Goal: Task Accomplishment & Management: Use online tool/utility

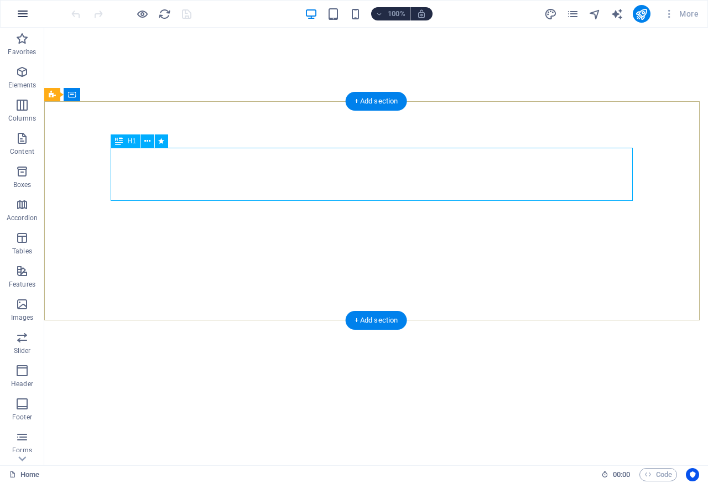
click at [13, 16] on button "button" at bounding box center [22, 14] width 27 height 27
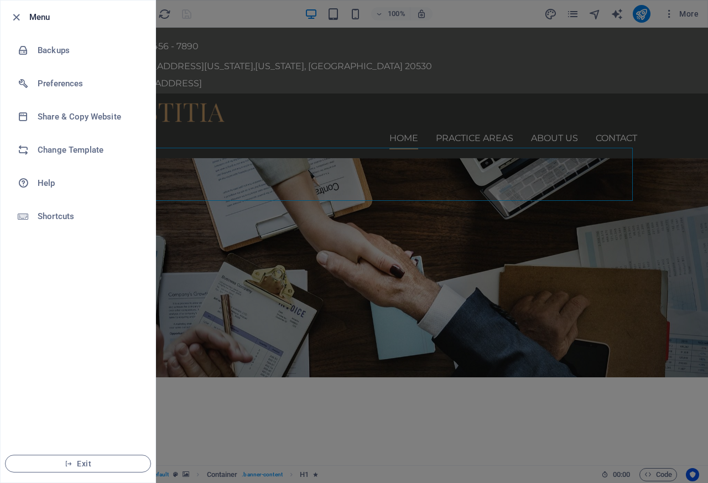
click at [12, 477] on li "Exit" at bounding box center [78, 464] width 155 height 38
click at [64, 464] on span "Exit" at bounding box center [77, 463] width 127 height 9
click at [79, 463] on span "Exit" at bounding box center [77, 463] width 127 height 9
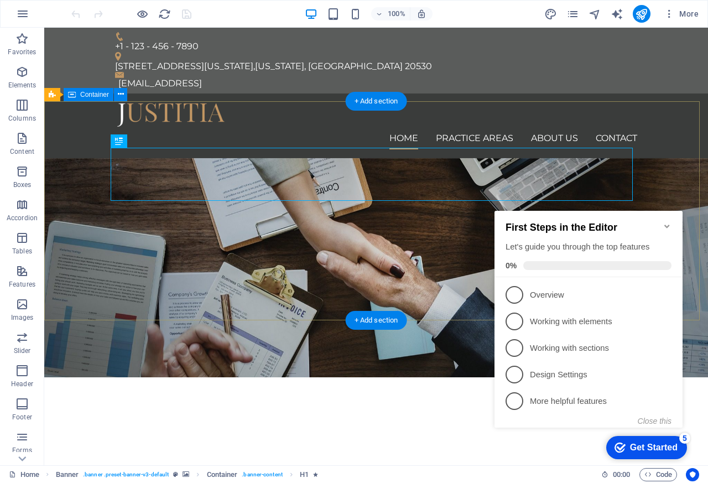
click at [127, 41] on div "+1 - 123 - 456 - 7890" at bounding box center [371, 46] width 513 height 11
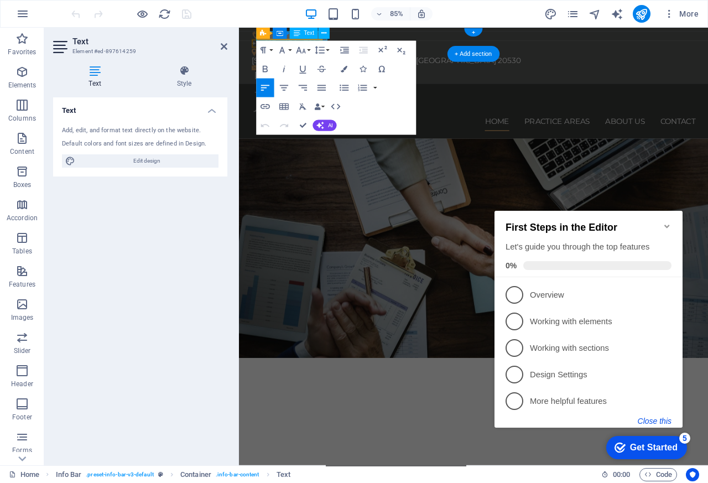
click at [656, 419] on button "Close this" at bounding box center [655, 420] width 34 height 9
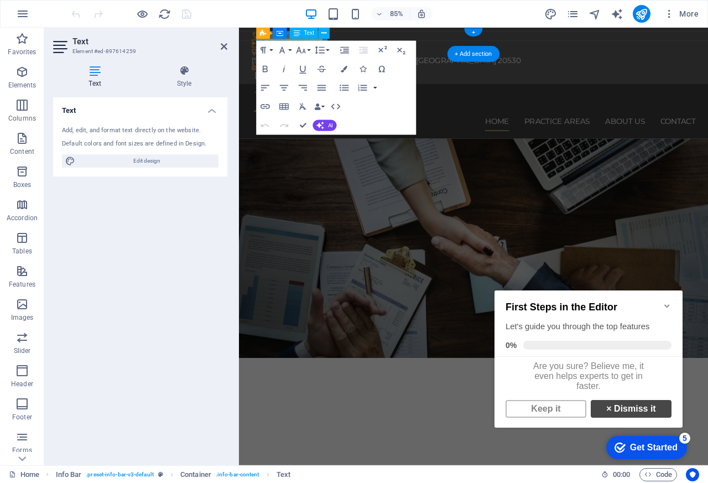
click at [630, 417] on link "× Dismiss it" at bounding box center [631, 409] width 81 height 18
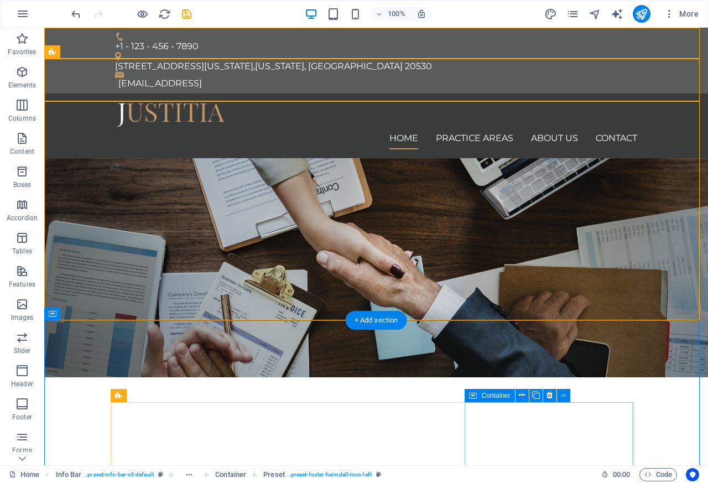
click at [0, 0] on span "Container" at bounding box center [0, 0] width 0 height 0
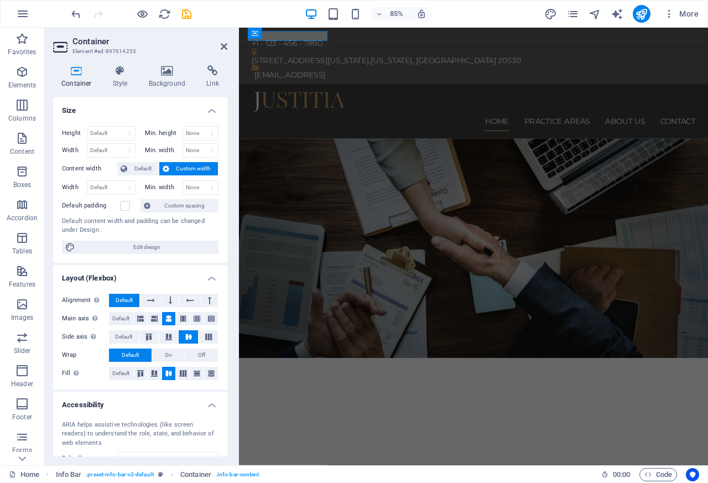
click at [369, 460] on div "We protect your rights" at bounding box center [515, 486] width 522 height 53
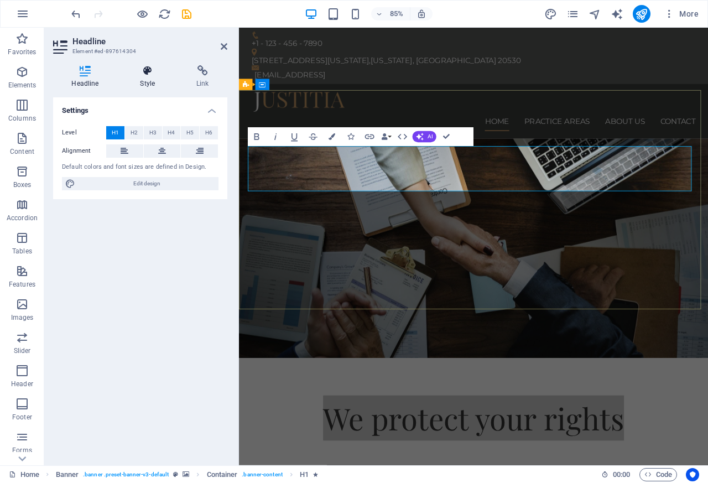
click at [126, 74] on icon at bounding box center [148, 70] width 52 height 11
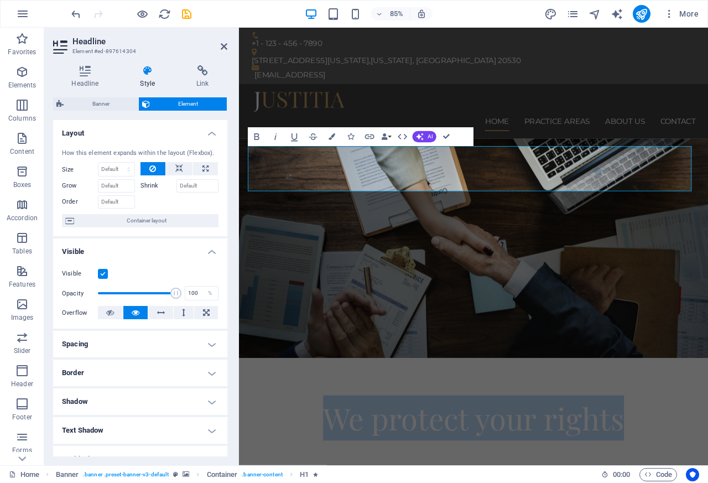
click at [420, 463] on span "We protect your rights" at bounding box center [515, 486] width 354 height 47
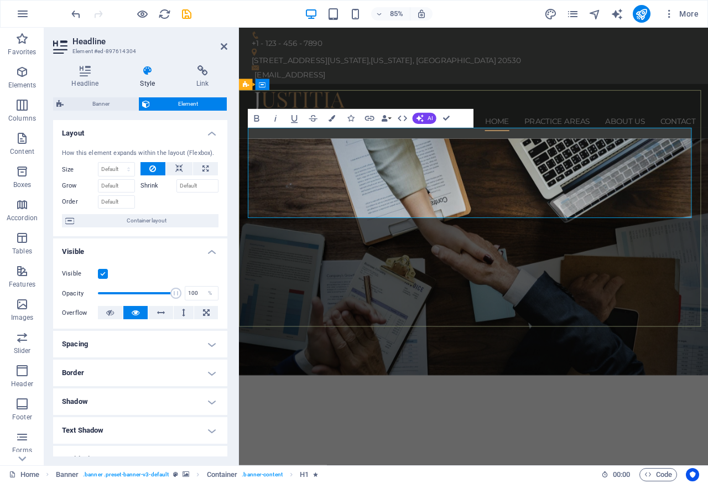
scroll to position [0, 3]
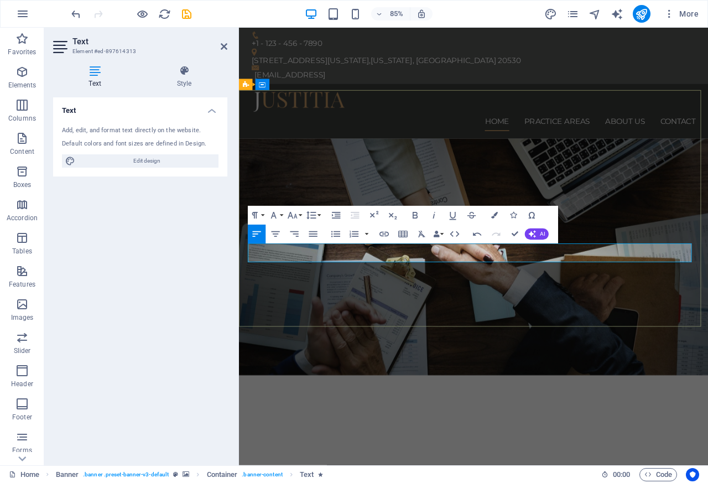
scroll to position [983, 0]
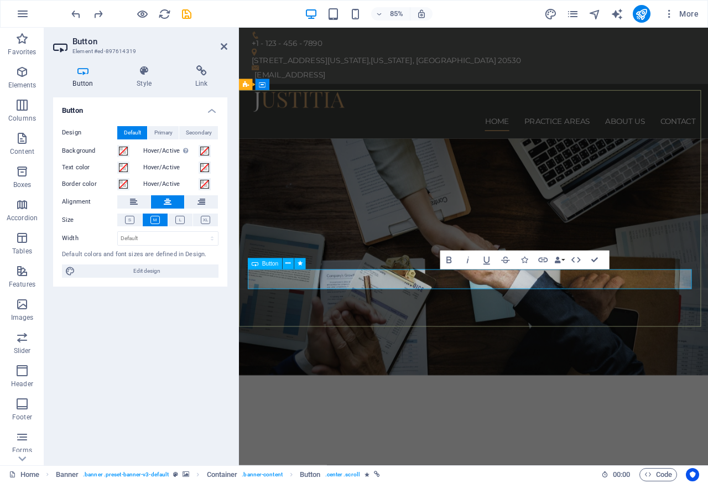
click at [198, 70] on icon at bounding box center [201, 70] width 52 height 11
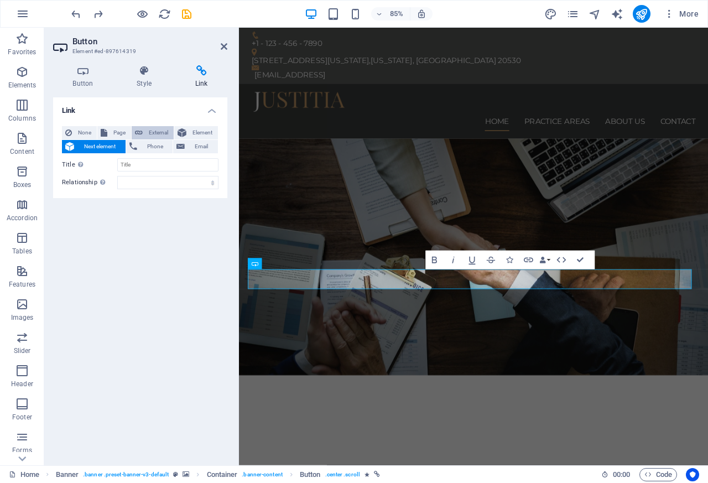
click at [147, 133] on span "External" at bounding box center [158, 132] width 24 height 13
select select "blank"
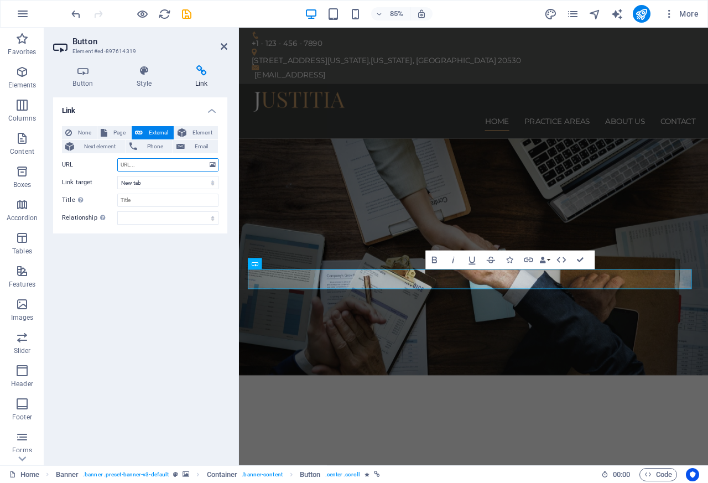
click at [128, 163] on input "URL" at bounding box center [167, 164] width 101 height 13
paste input "[URL][DOMAIN_NAME]"
type input "[URL][DOMAIN_NAME]"
click at [286, 102] on div at bounding box center [515, 114] width 522 height 25
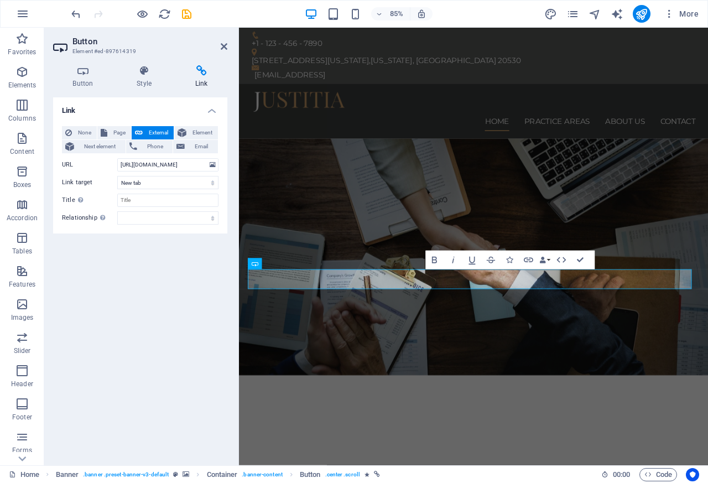
click at [286, 102] on div at bounding box center [515, 114] width 522 height 25
select select "px"
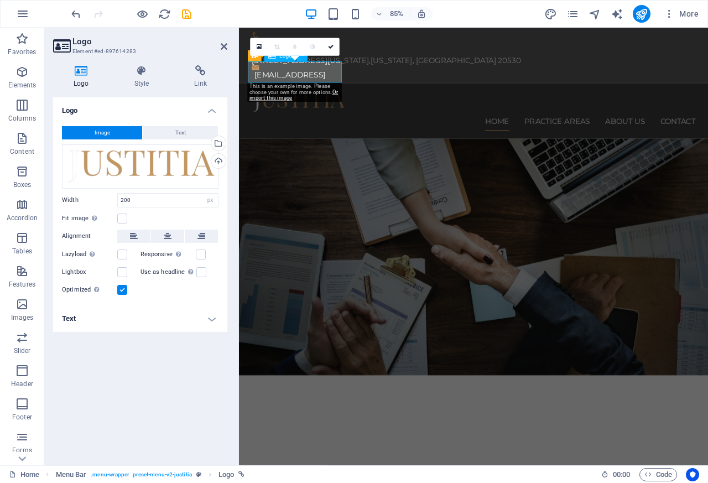
click at [113, 140] on div "Image Text Drag files here, click to choose files or select files from Files or…" at bounding box center [140, 211] width 174 height 188
click at [180, 140] on div "Image Text Drag files here, click to choose files or select files from Files or…" at bounding box center [140, 211] width 174 height 188
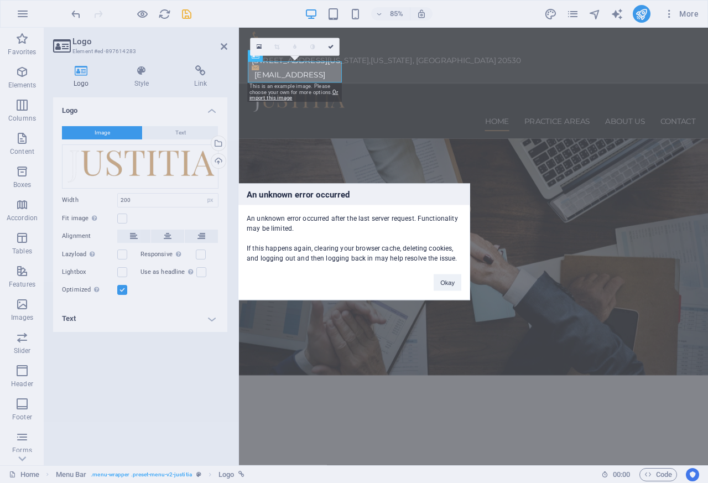
click at [186, 130] on div "An unknown error occurred An unknown error occurred after the last server reque…" at bounding box center [354, 241] width 708 height 483
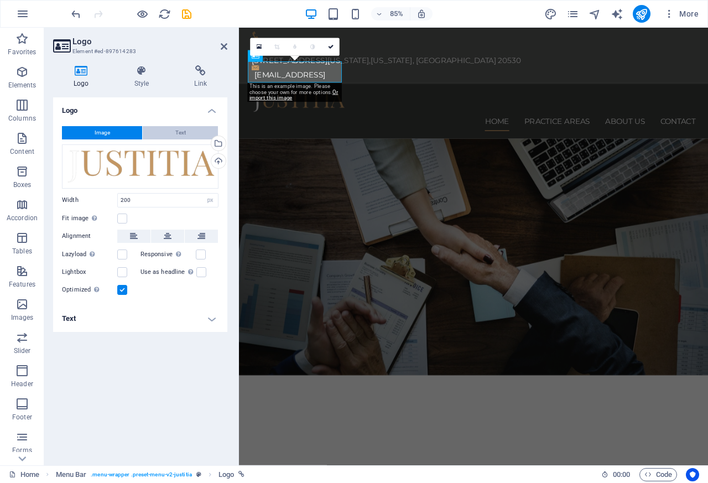
click at [178, 130] on span "Text" at bounding box center [180, 132] width 11 height 13
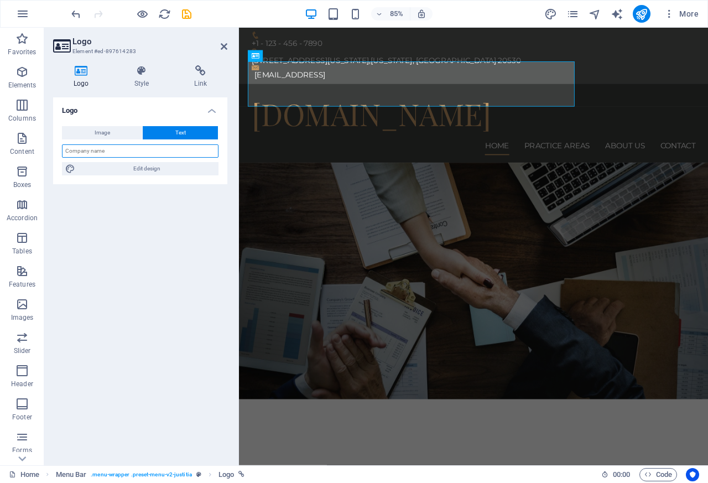
click at [81, 151] on input "text" at bounding box center [140, 150] width 156 height 13
paste input "Pomaikai808 Notary"
type input "Pomaikai808 Notary"
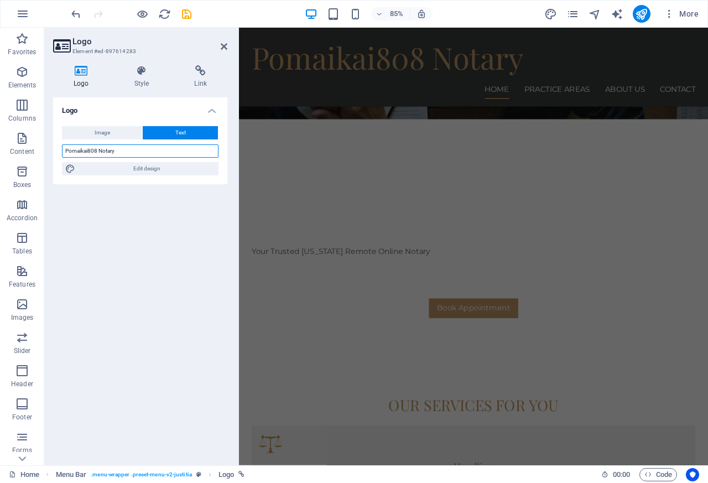
scroll to position [332, 0]
